Goal: Find specific page/section: Find specific page/section

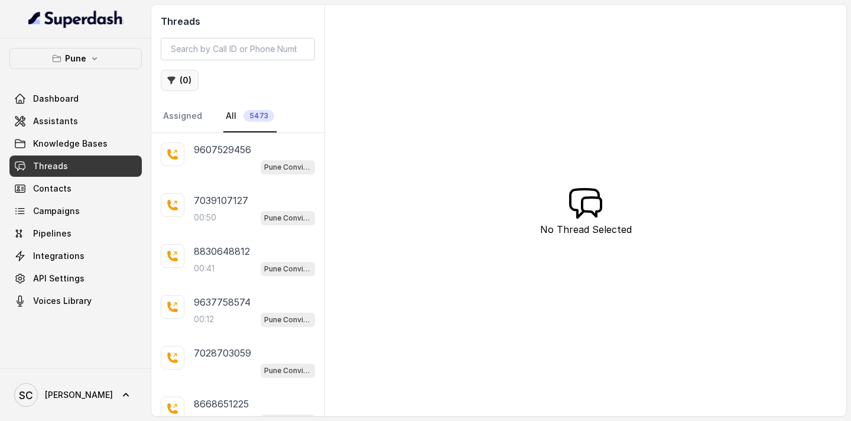
click at [178, 77] on button "( 0 )" at bounding box center [180, 80] width 38 height 21
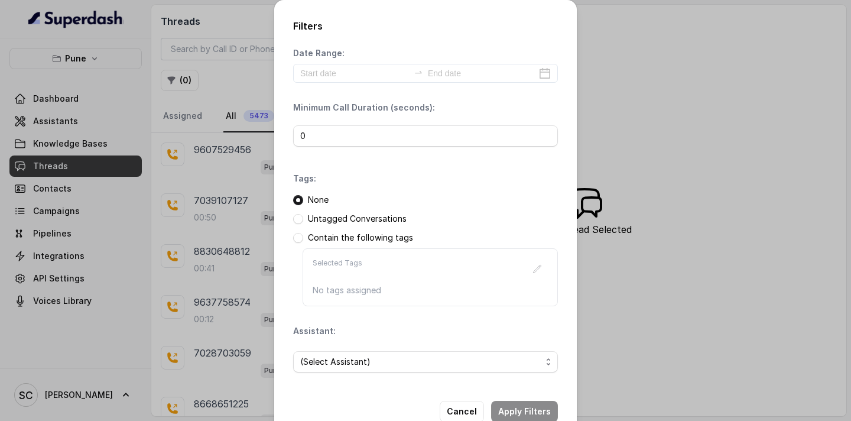
scroll to position [30, 0]
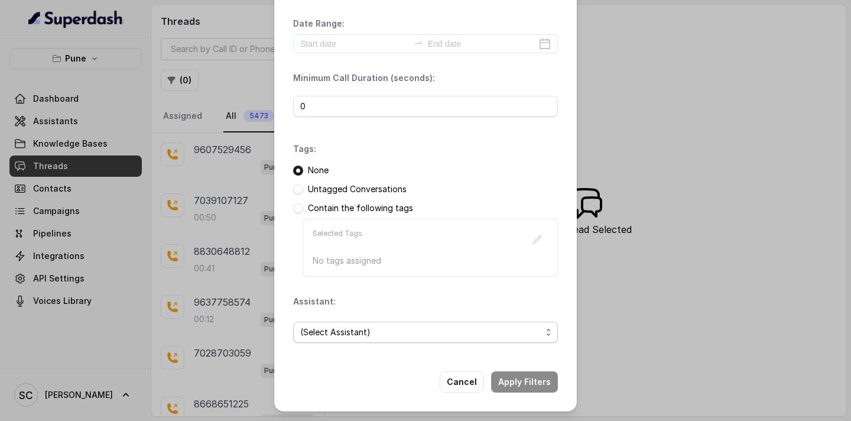
click at [331, 325] on span "(Select Assistant)" at bounding box center [420, 332] width 241 height 14
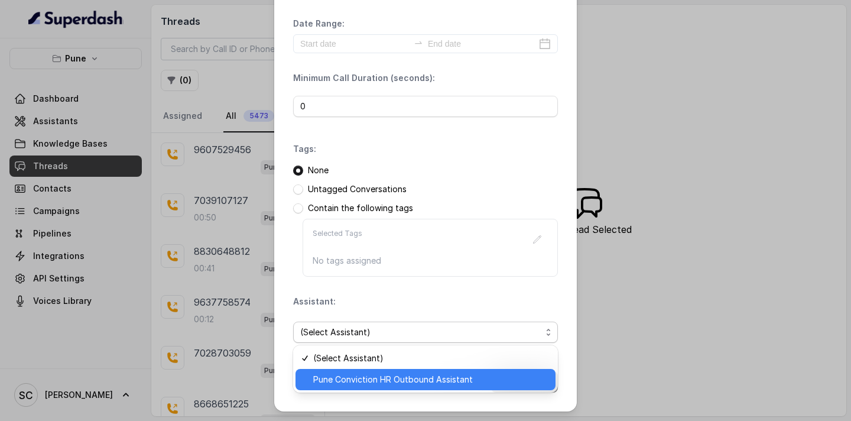
click at [324, 376] on span "Pune Conviction HR Outbound Assistant" at bounding box center [430, 379] width 235 height 14
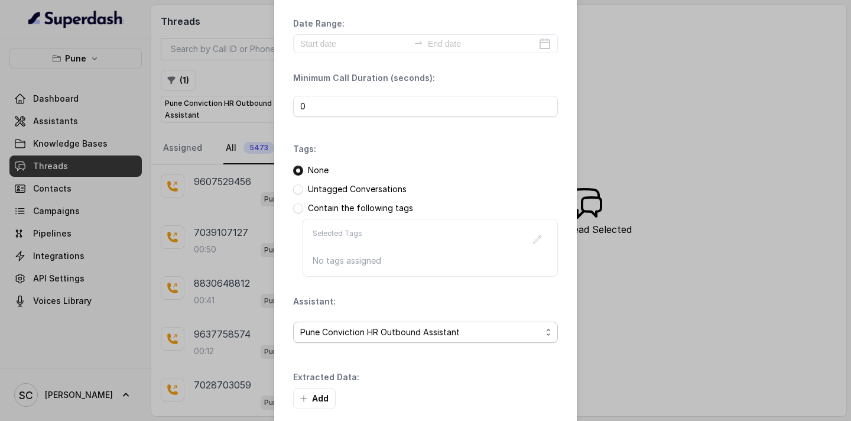
scroll to position [86, 0]
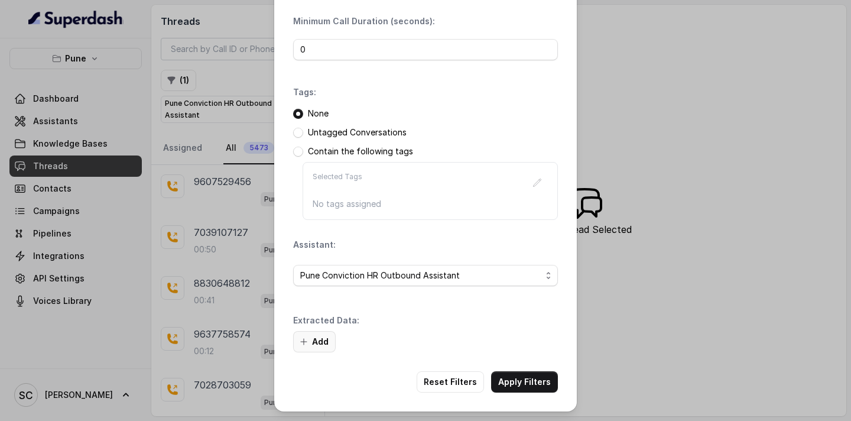
click at [306, 341] on icon "button" at bounding box center [304, 342] width 6 height 6
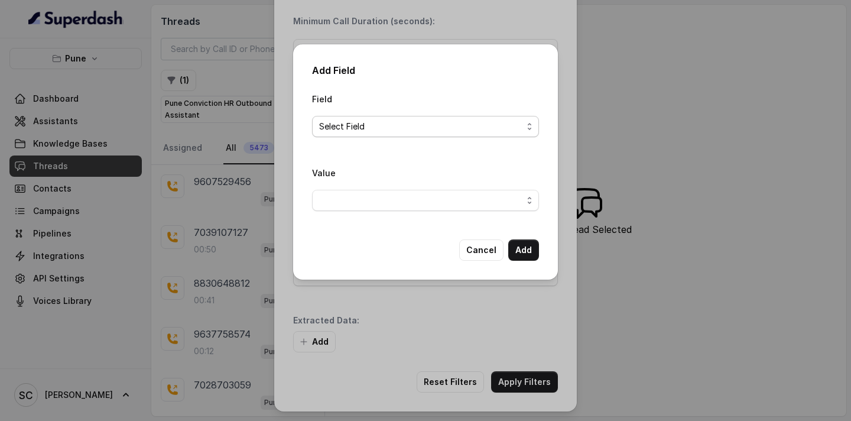
click at [412, 127] on span "Select Field" at bounding box center [420, 126] width 203 height 14
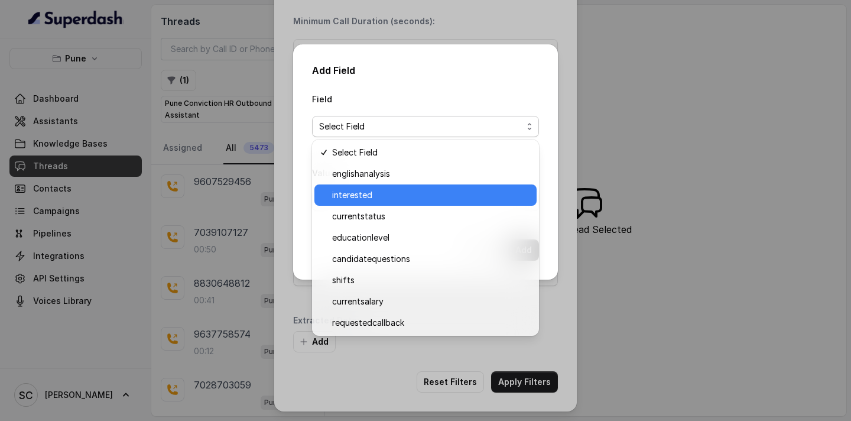
click at [385, 192] on span "interested" at bounding box center [430, 195] width 197 height 14
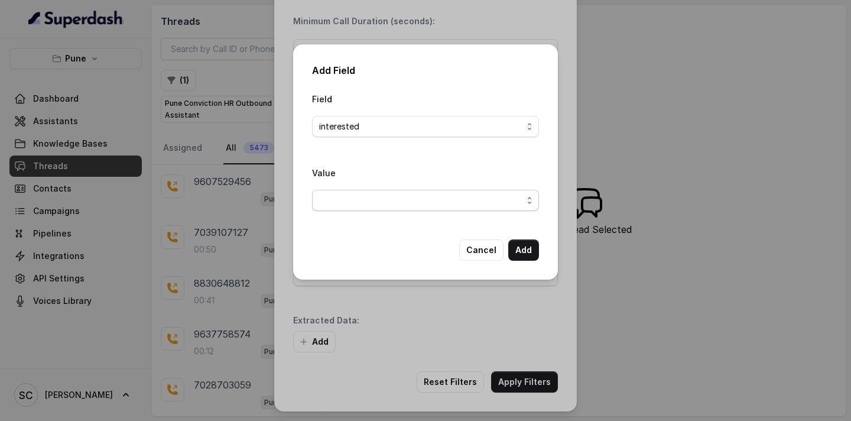
click at [381, 195] on span "button" at bounding box center [425, 200] width 227 height 21
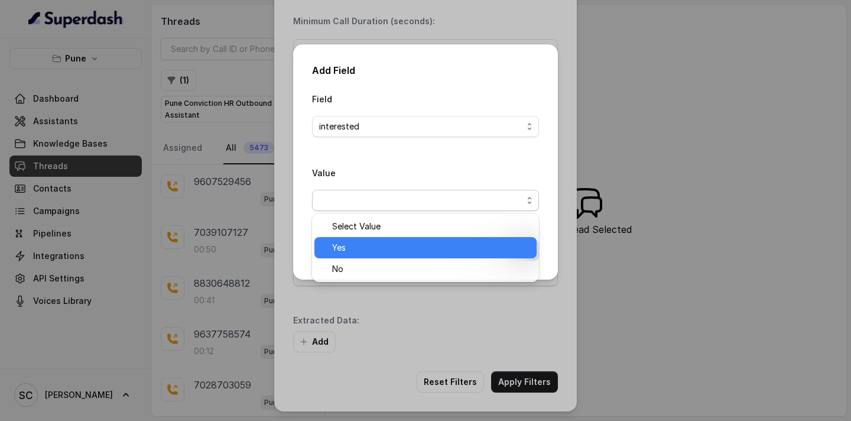
click at [361, 246] on span "Yes" at bounding box center [430, 248] width 197 height 14
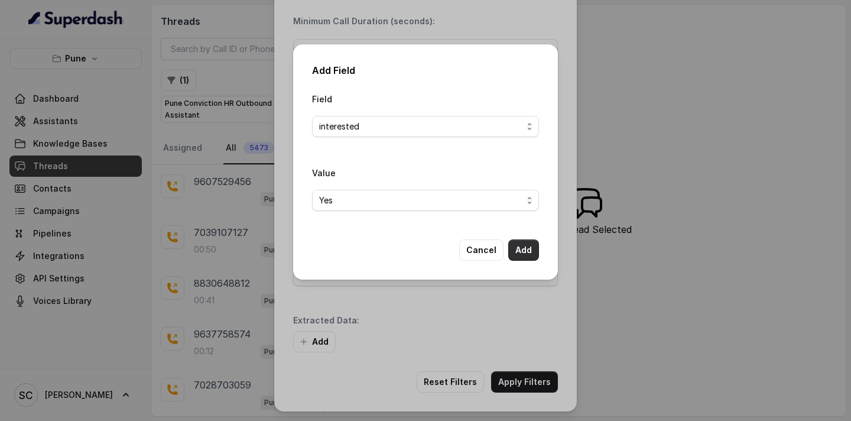
click at [521, 251] on button "Add" at bounding box center [523, 249] width 31 height 21
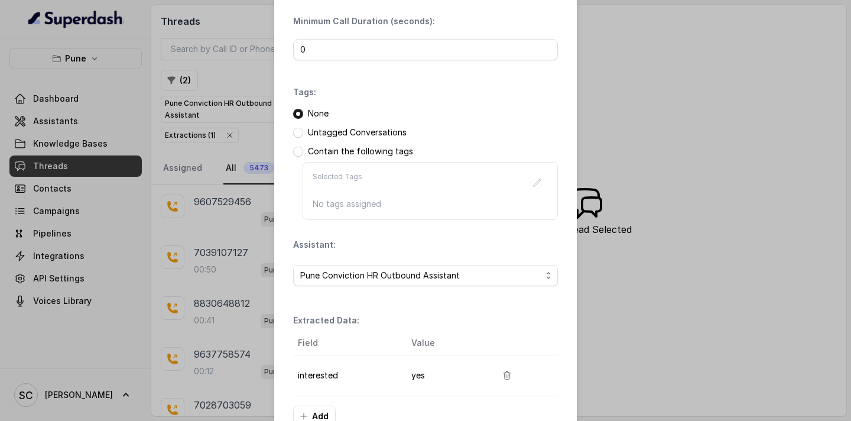
scroll to position [161, 0]
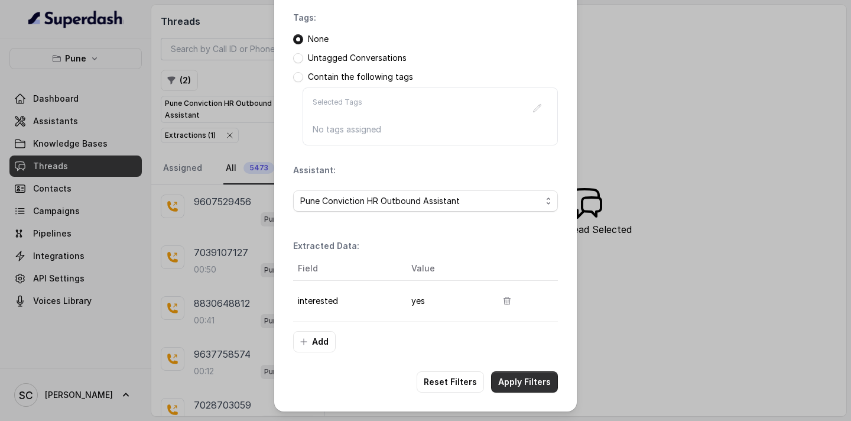
click at [515, 383] on button "Apply Filters" at bounding box center [524, 381] width 67 height 21
